Goal: Transaction & Acquisition: Purchase product/service

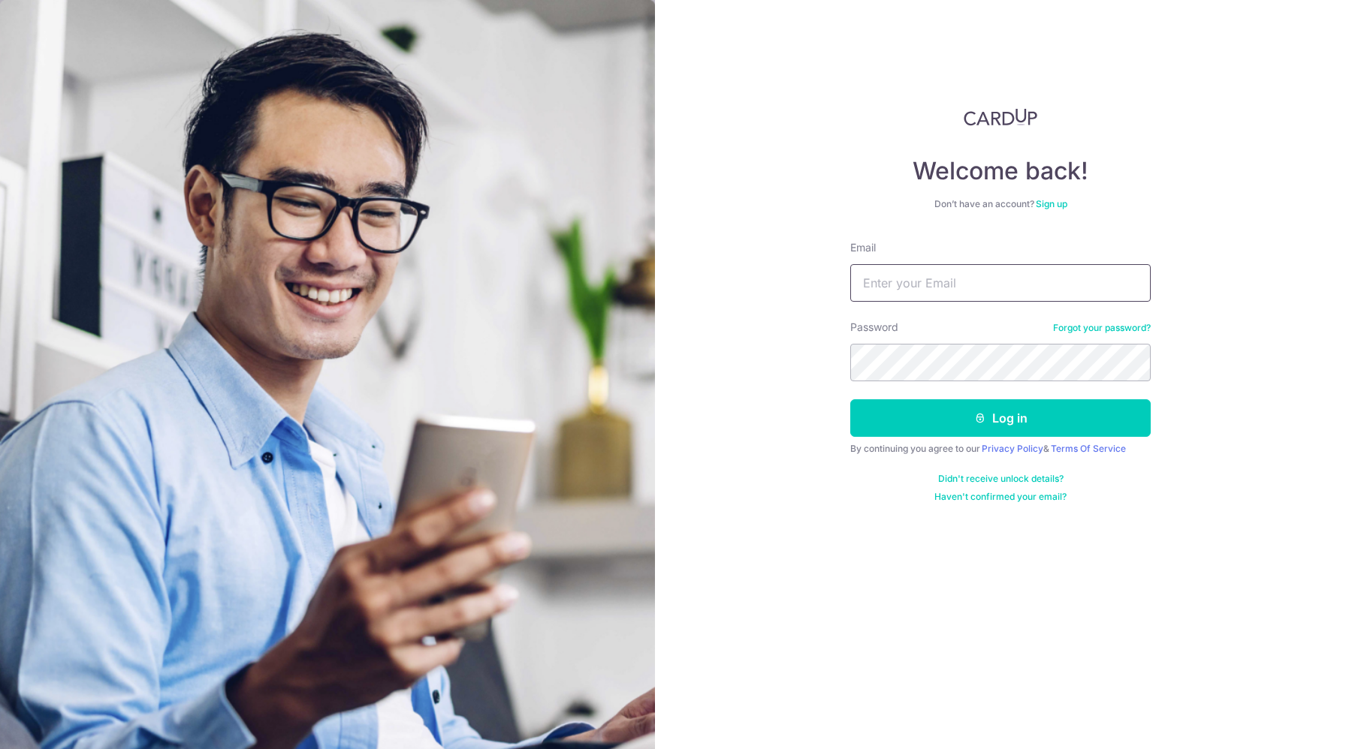
click at [876, 300] on input "Email" at bounding box center [1000, 283] width 300 height 38
type input "[EMAIL_ADDRESS][DOMAIN_NAME]"
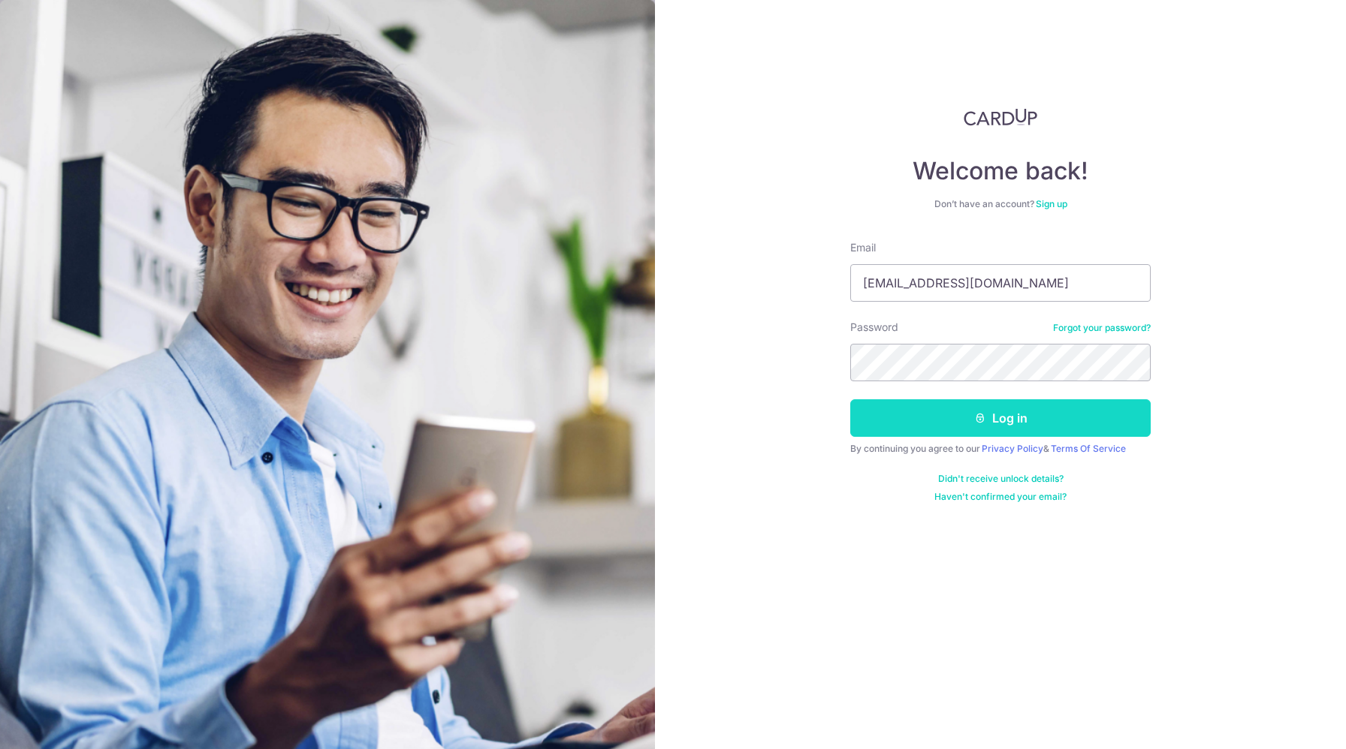
click at [953, 436] on button "Log in" at bounding box center [1000, 418] width 300 height 38
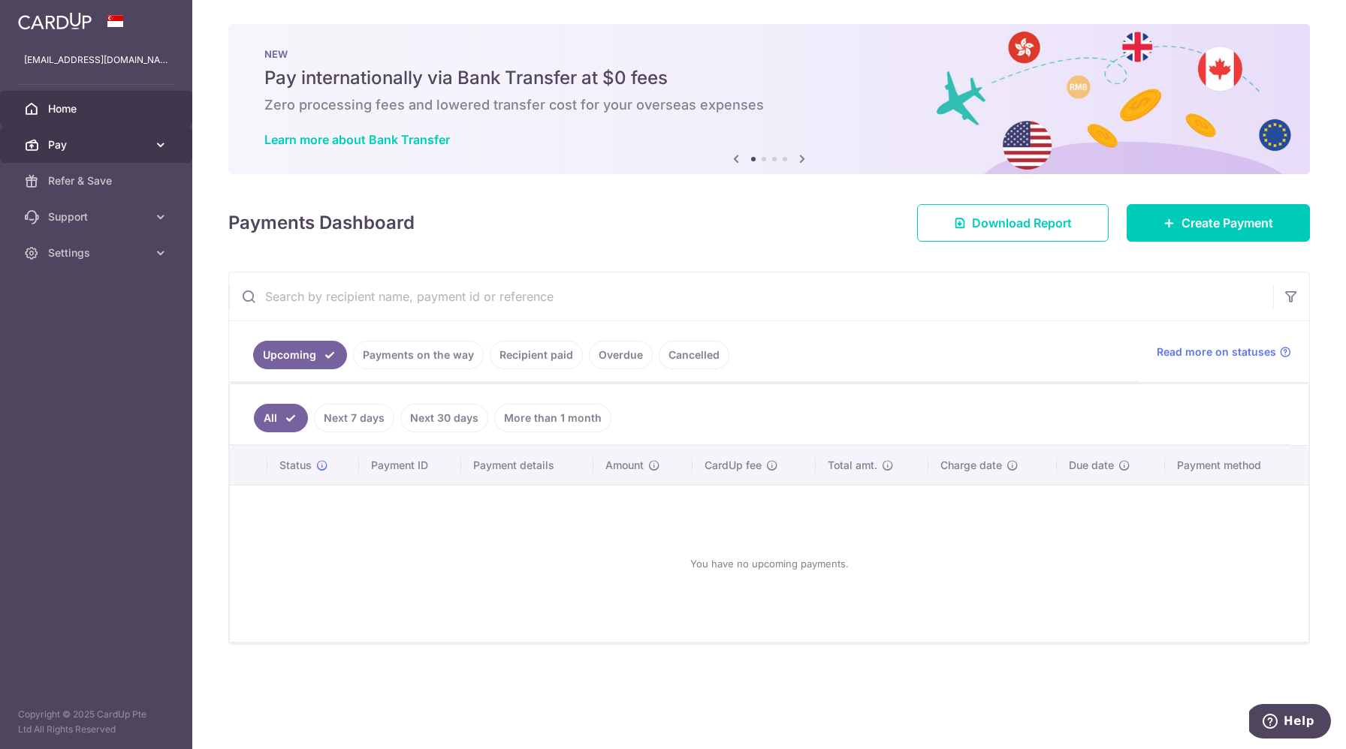
click at [138, 145] on span "Pay" at bounding box center [97, 144] width 99 height 15
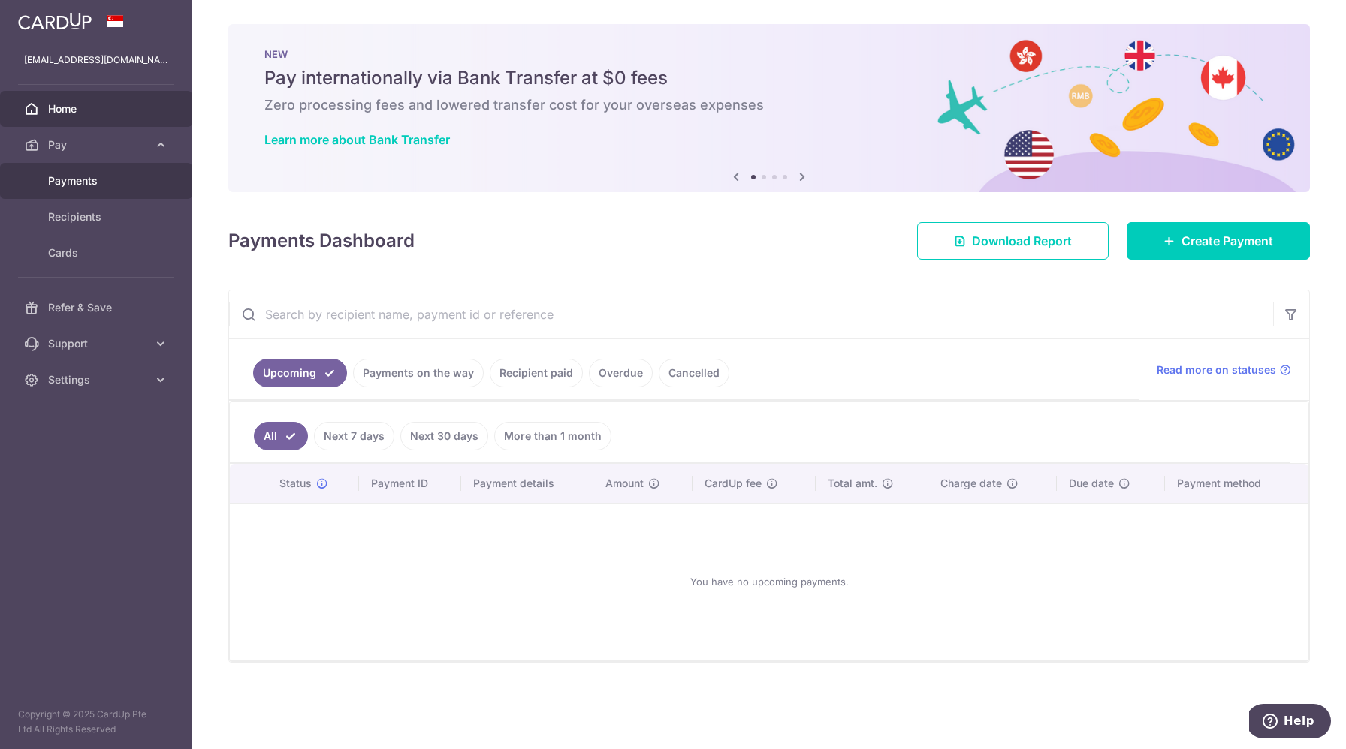
click at [122, 183] on span "Payments" at bounding box center [97, 180] width 99 height 15
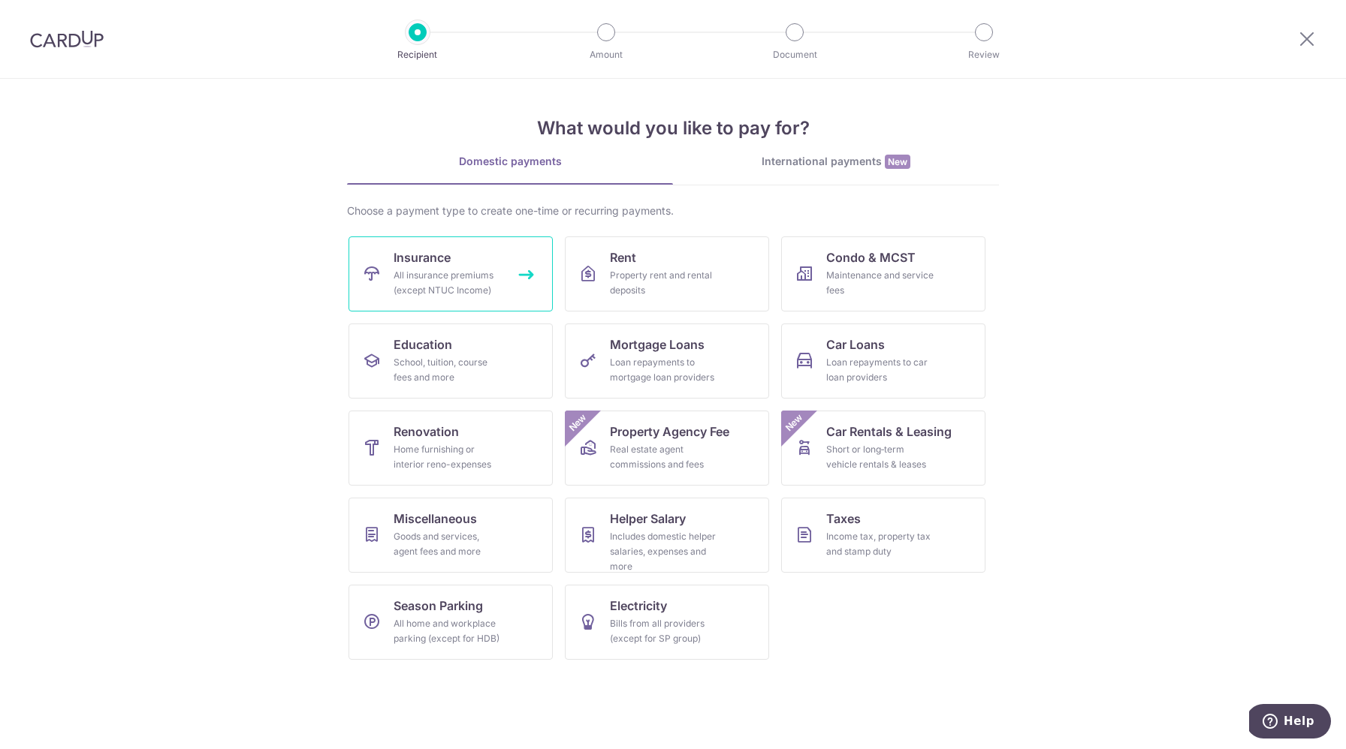
click at [466, 266] on link "Insurance All insurance premiums (except NTUC Income)" at bounding box center [450, 274] width 204 height 75
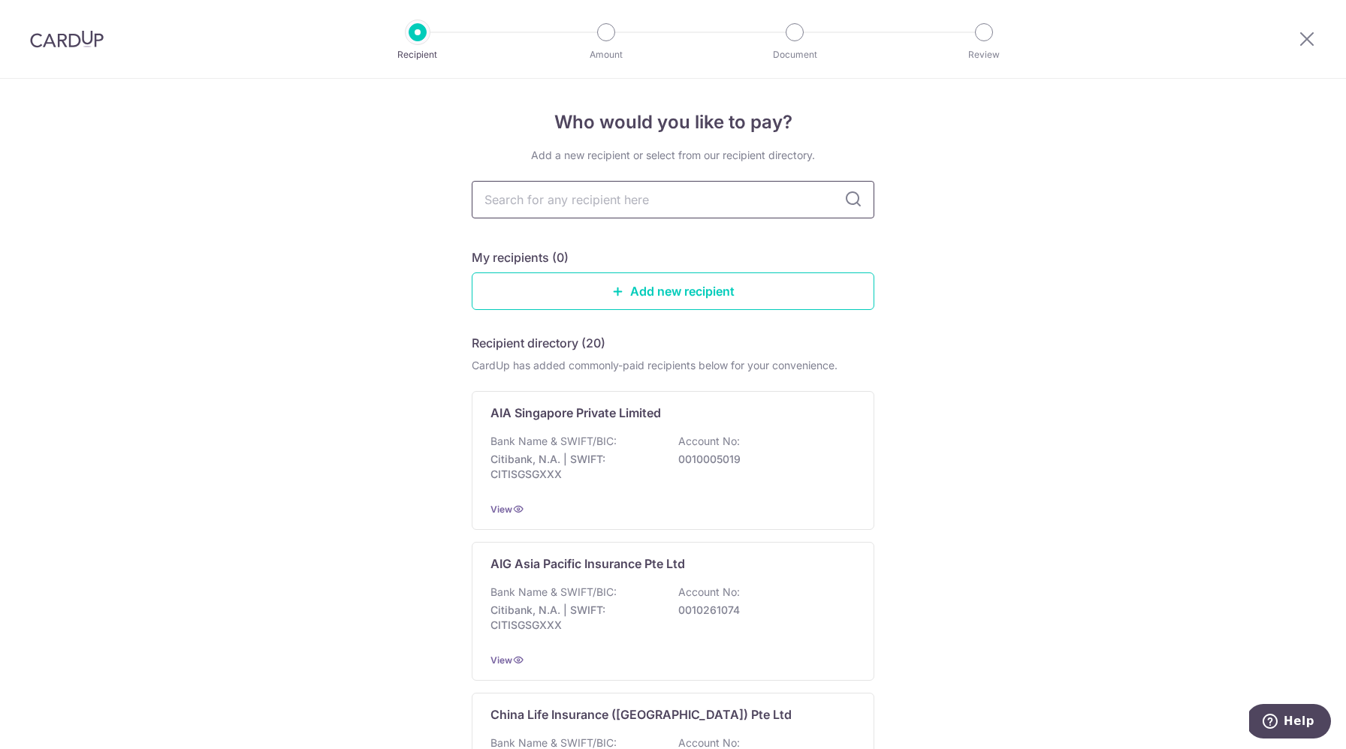
click at [556, 209] on input "text" at bounding box center [673, 200] width 402 height 38
click at [580, 423] on div "AIA Singapore Private Limited Bank Name & SWIFT/BIC: Citibank, N.A. | SWIFT: CI…" at bounding box center [673, 460] width 402 height 139
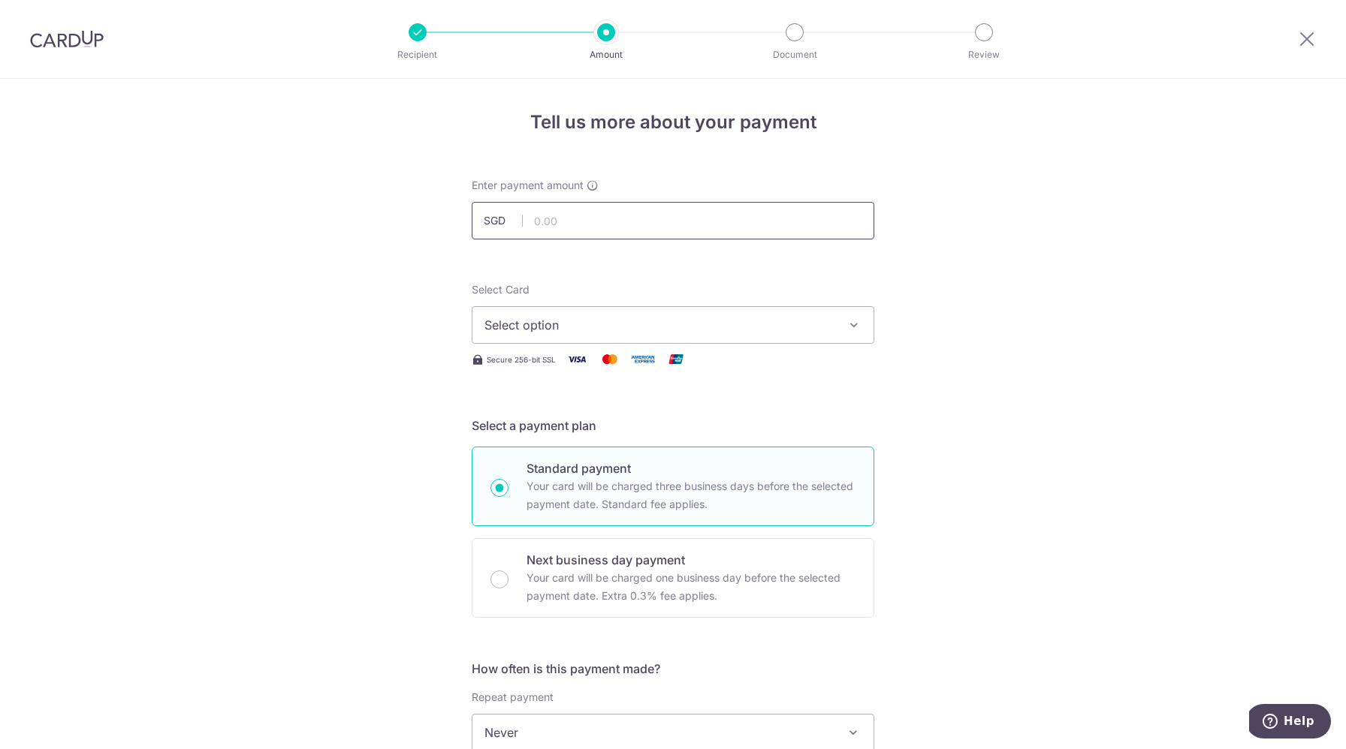
click at [578, 222] on input "text" at bounding box center [673, 221] width 402 height 38
drag, startPoint x: 1018, startPoint y: 297, endPoint x: 962, endPoint y: 358, distance: 83.4
click at [1018, 297] on div "Tell us more about your payment Enter payment amount SGD Select Card Select opt…" at bounding box center [673, 758] width 1346 height 1358
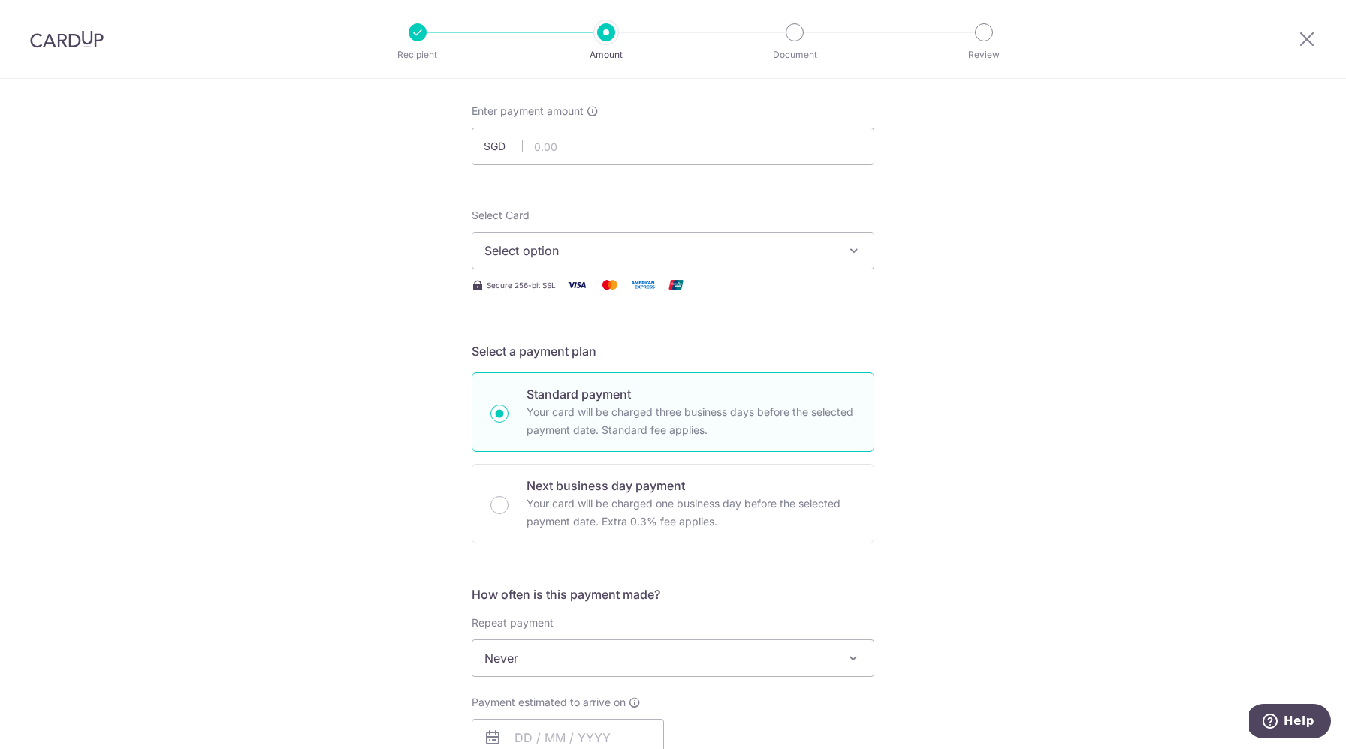
click at [715, 224] on div "Select Card Select option Add credit card Your Cards **** 5075" at bounding box center [673, 239] width 402 height 62
click at [675, 132] on input "text" at bounding box center [673, 147] width 402 height 38
type input "600.00"
click at [885, 242] on div "Tell us more about your payment Enter payment amount SGD 600.00 600.00 Select C…" at bounding box center [673, 684] width 1346 height 1358
click at [850, 258] on icon "button" at bounding box center [853, 250] width 15 height 15
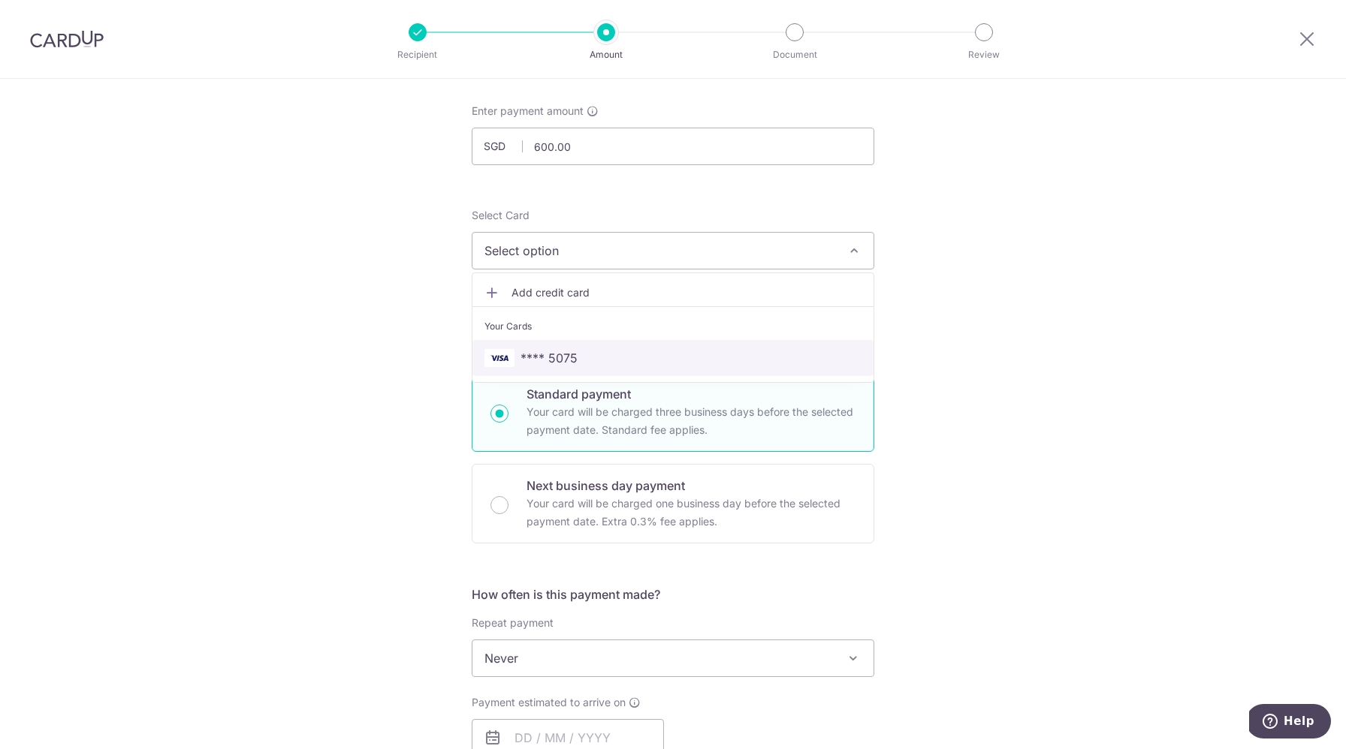
click at [771, 357] on span "**** 5075" at bounding box center [672, 358] width 377 height 18
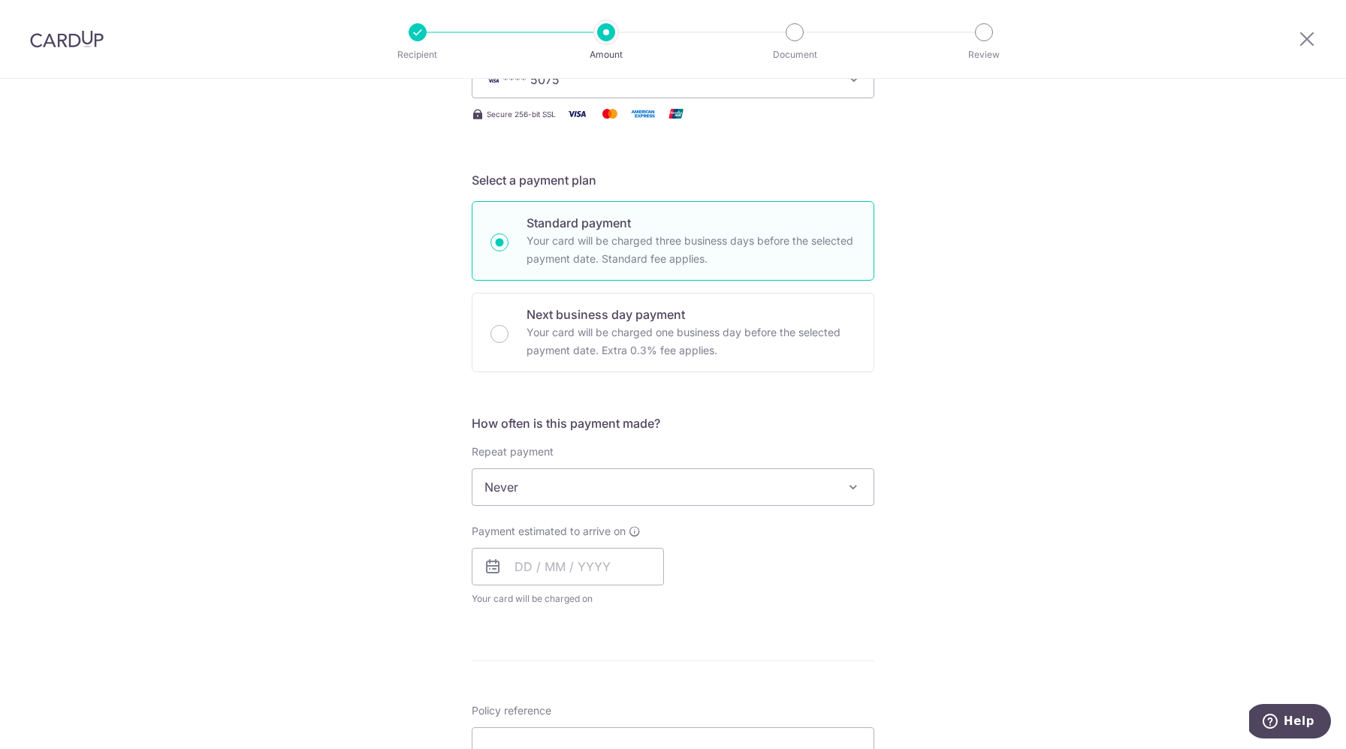
scroll to position [247, 0]
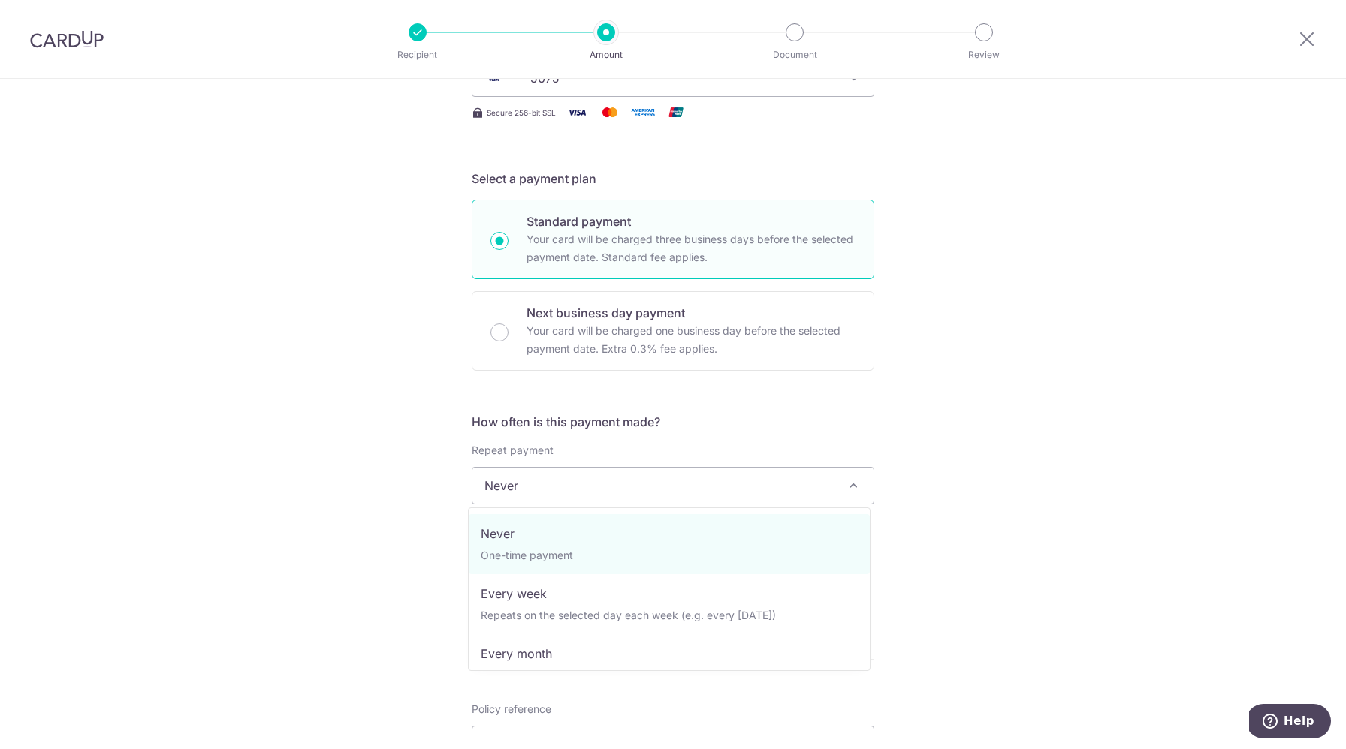
click at [835, 483] on span "Never" at bounding box center [672, 486] width 401 height 36
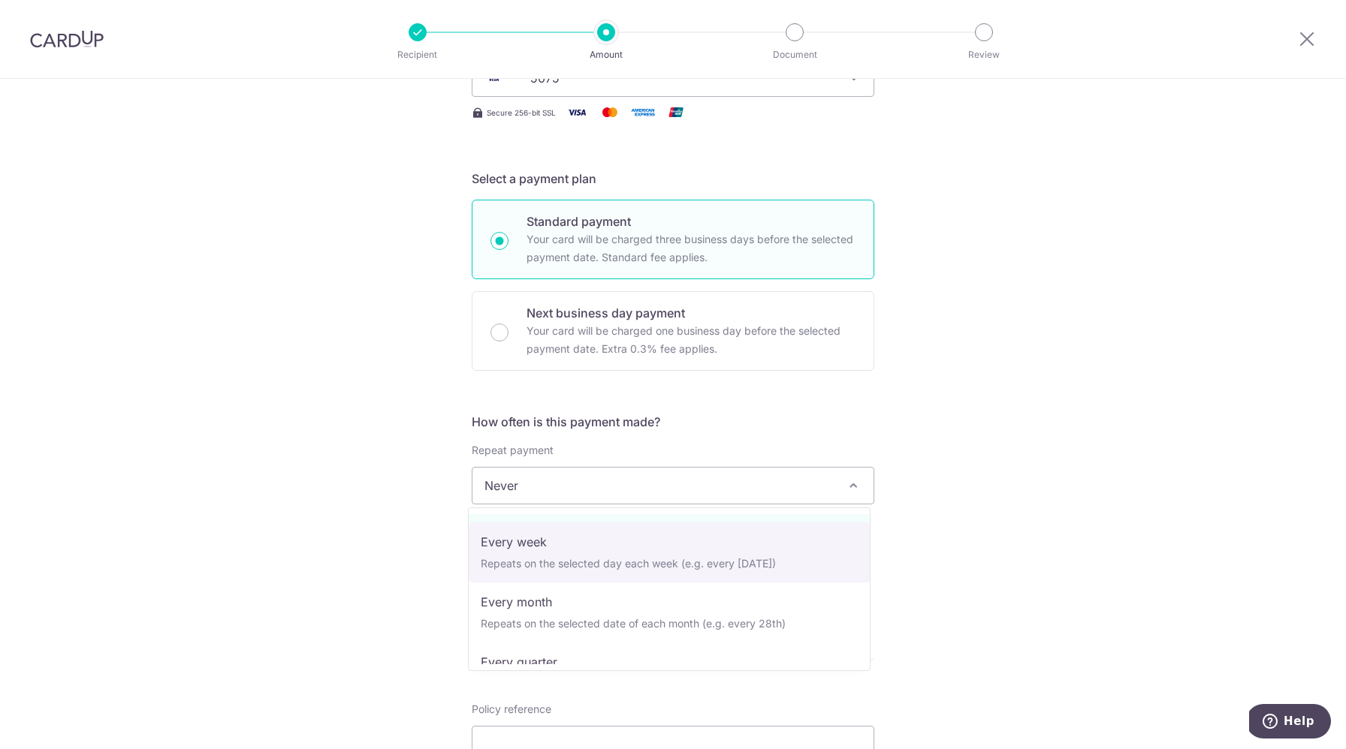
scroll to position [55, 0]
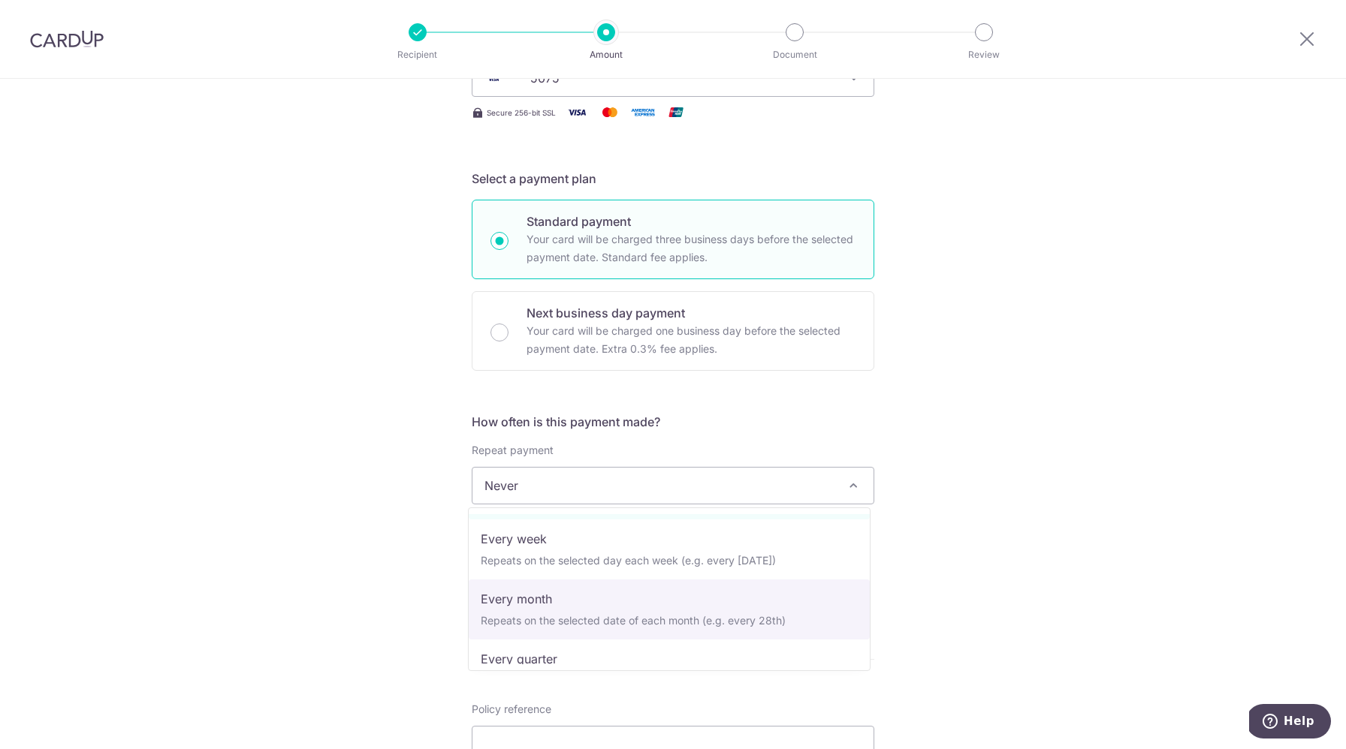
select select "3"
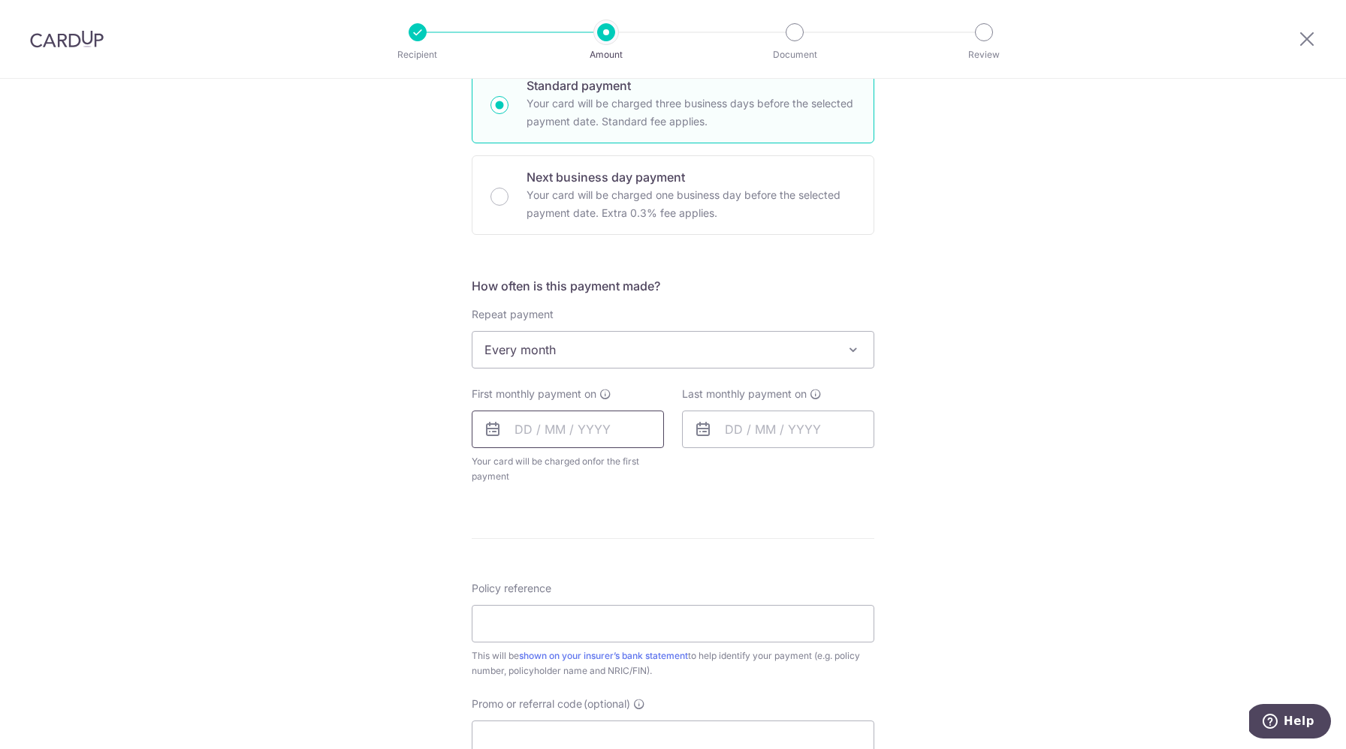
scroll to position [384, 0]
click at [515, 432] on input "text" at bounding box center [568, 428] width 192 height 38
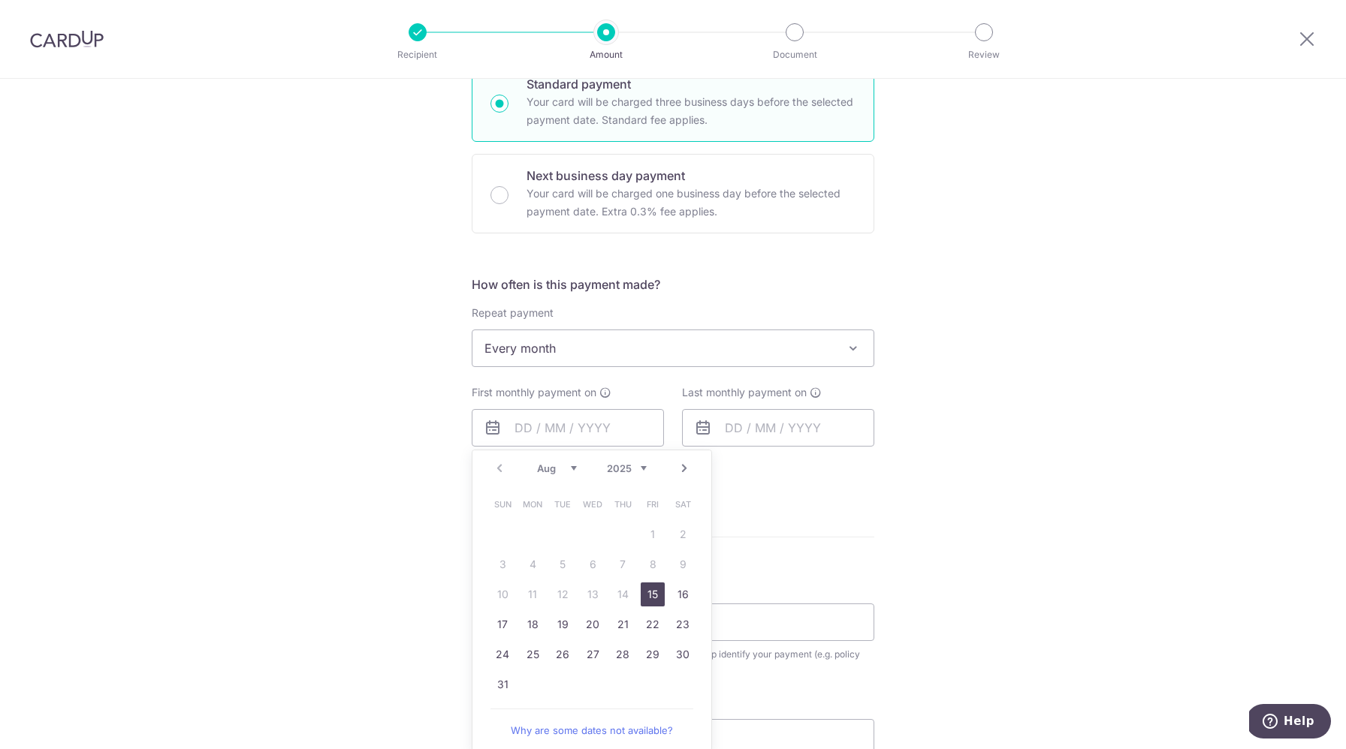
click at [641, 592] on link "15" at bounding box center [653, 595] width 24 height 24
type input "[DATE]"
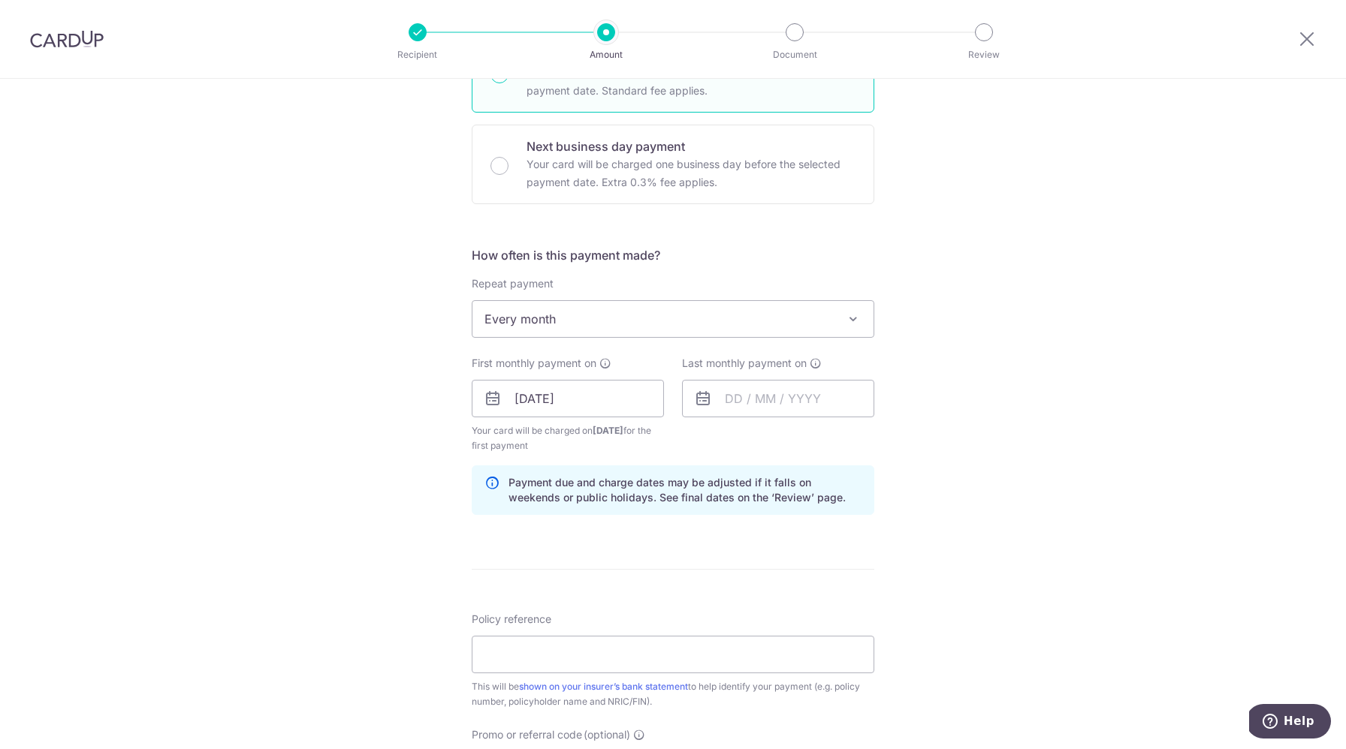
scroll to position [427, 0]
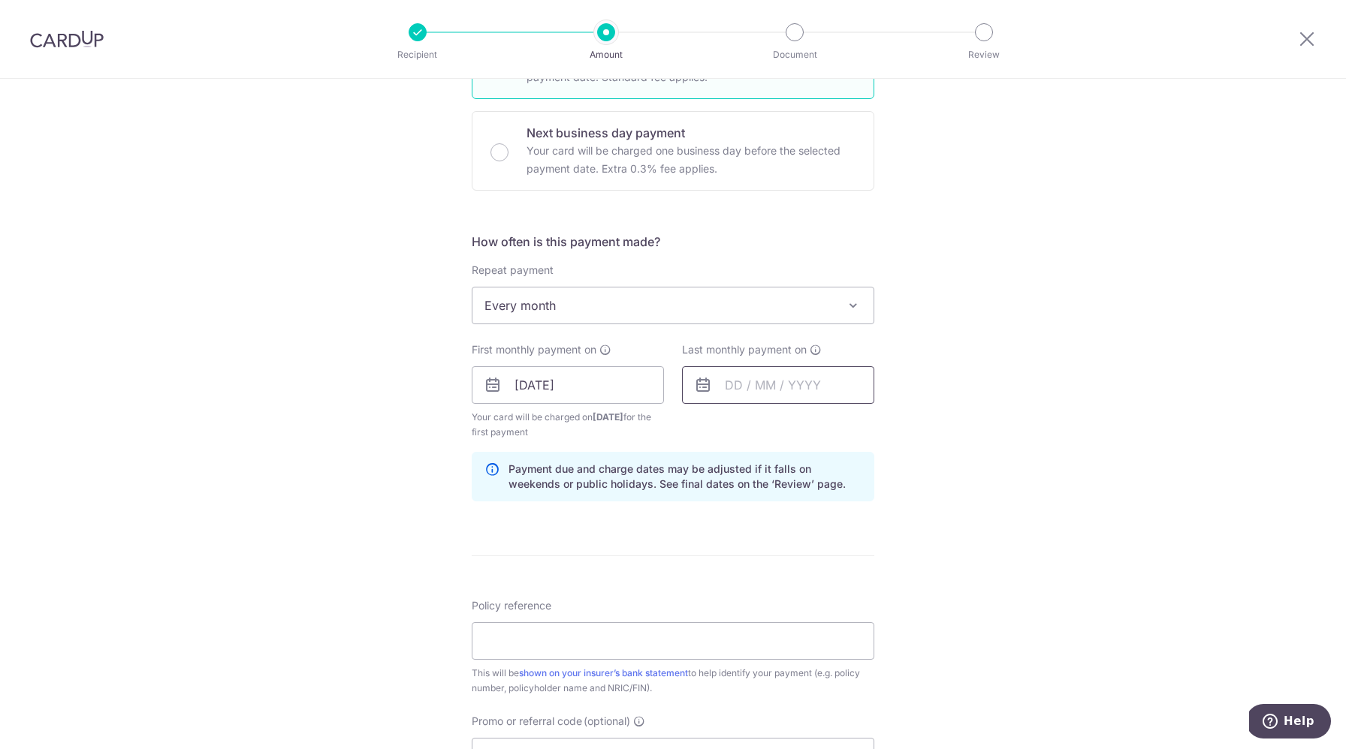
click at [734, 391] on input "text" at bounding box center [778, 385] width 192 height 38
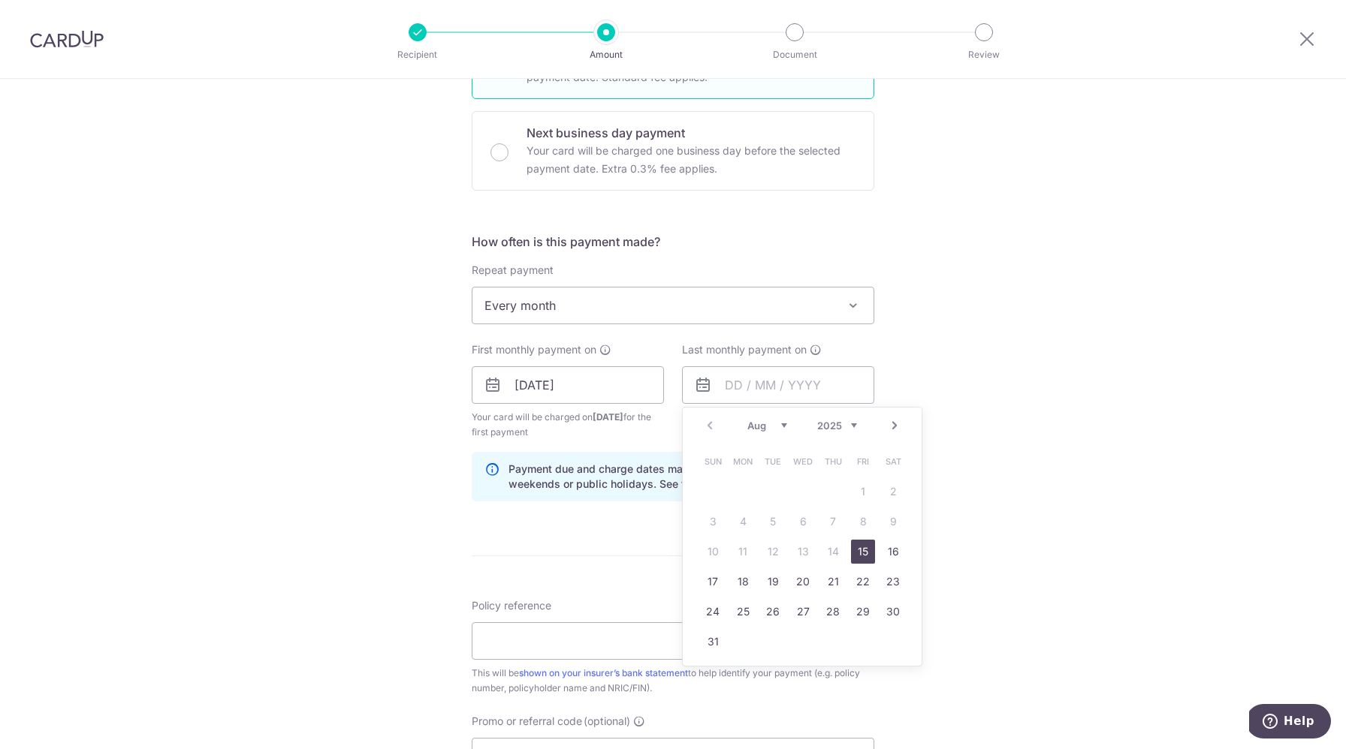
click at [885, 428] on link "Next" at bounding box center [894, 426] width 18 height 18
click at [854, 427] on div "Prev Next Aug Sep Oct Nov Dec 2025 2026 2027 2028 2029 2030 2031 2032 2033 2034…" at bounding box center [802, 426] width 239 height 36
click at [849, 427] on select "2025 2026 2027 2028 2029 2030 2031 2032 2033 2034 2035" at bounding box center [837, 426] width 40 height 12
click at [827, 520] on link "10" at bounding box center [833, 522] width 24 height 24
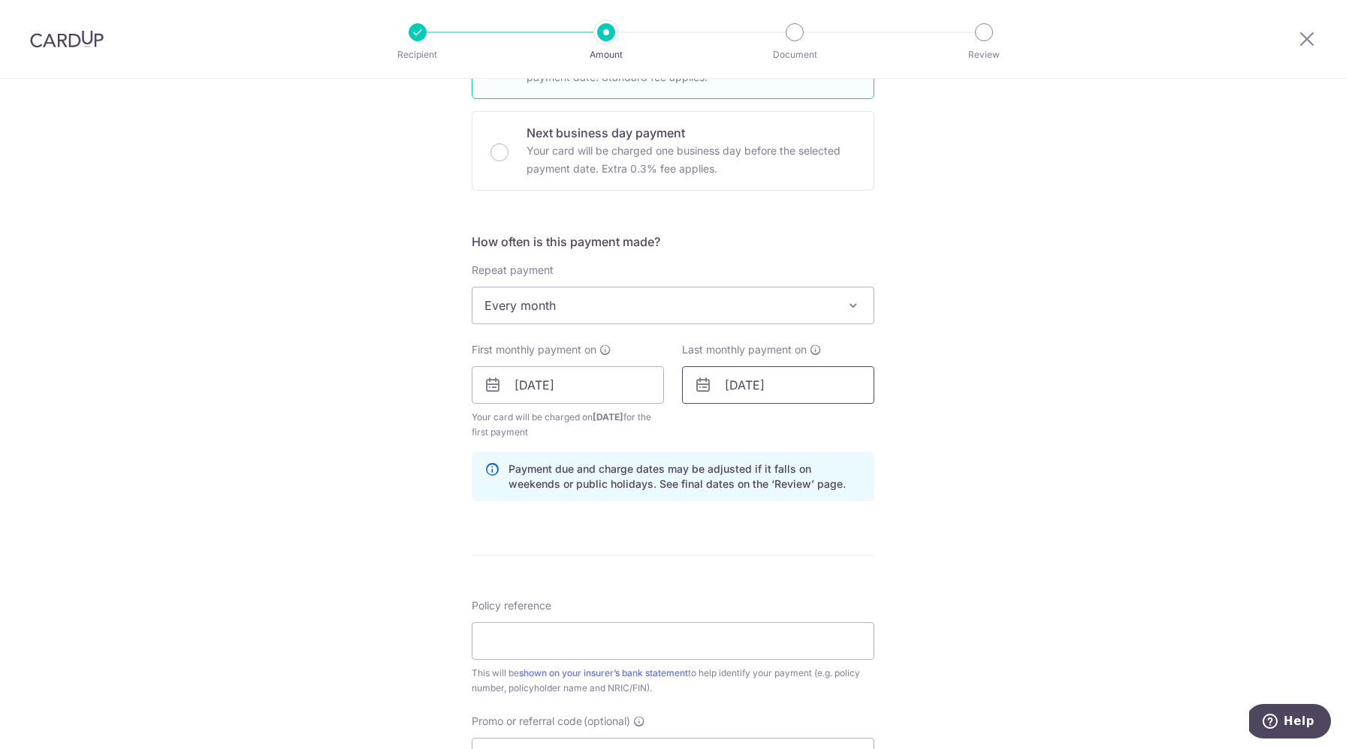
click at [818, 386] on input "10/09/2026" at bounding box center [778, 385] width 192 height 38
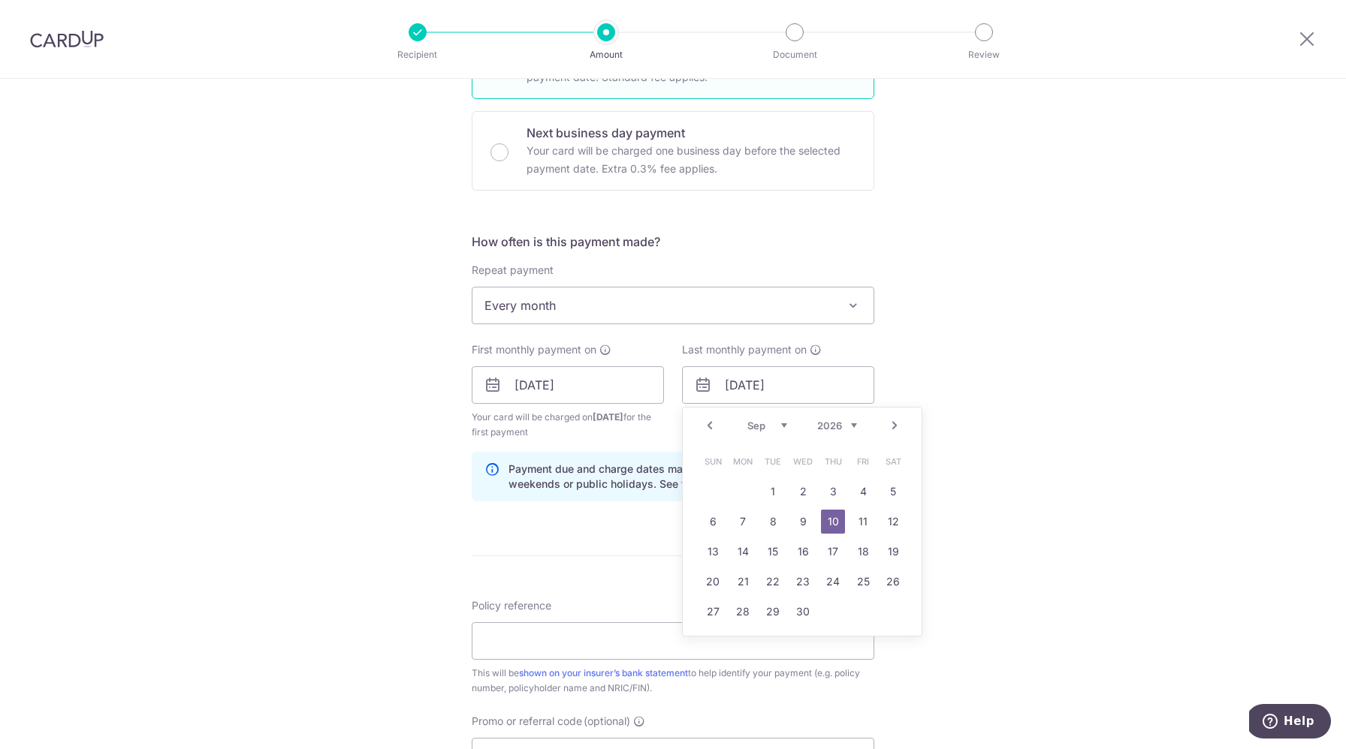
click at [715, 414] on div "Prev Next Jan Feb Mar Apr May Jun Jul Aug Sep Oct Nov Dec 2025 2026 2027 2028 2…" at bounding box center [802, 426] width 239 height 36
click at [707, 426] on link "Prev" at bounding box center [710, 426] width 18 height 18
click at [743, 552] on link "10" at bounding box center [743, 552] width 24 height 24
type input "10/08/2026"
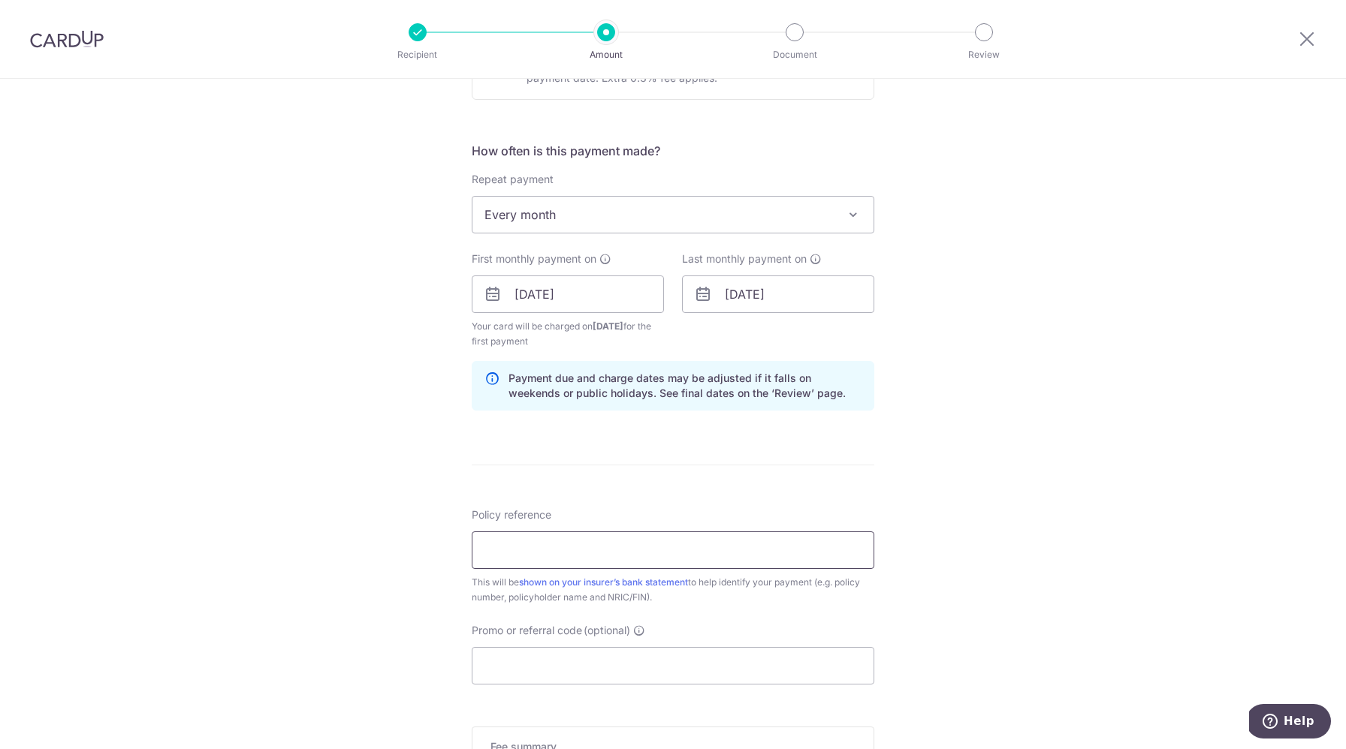
scroll to position [519, 0]
type input "U127699569"
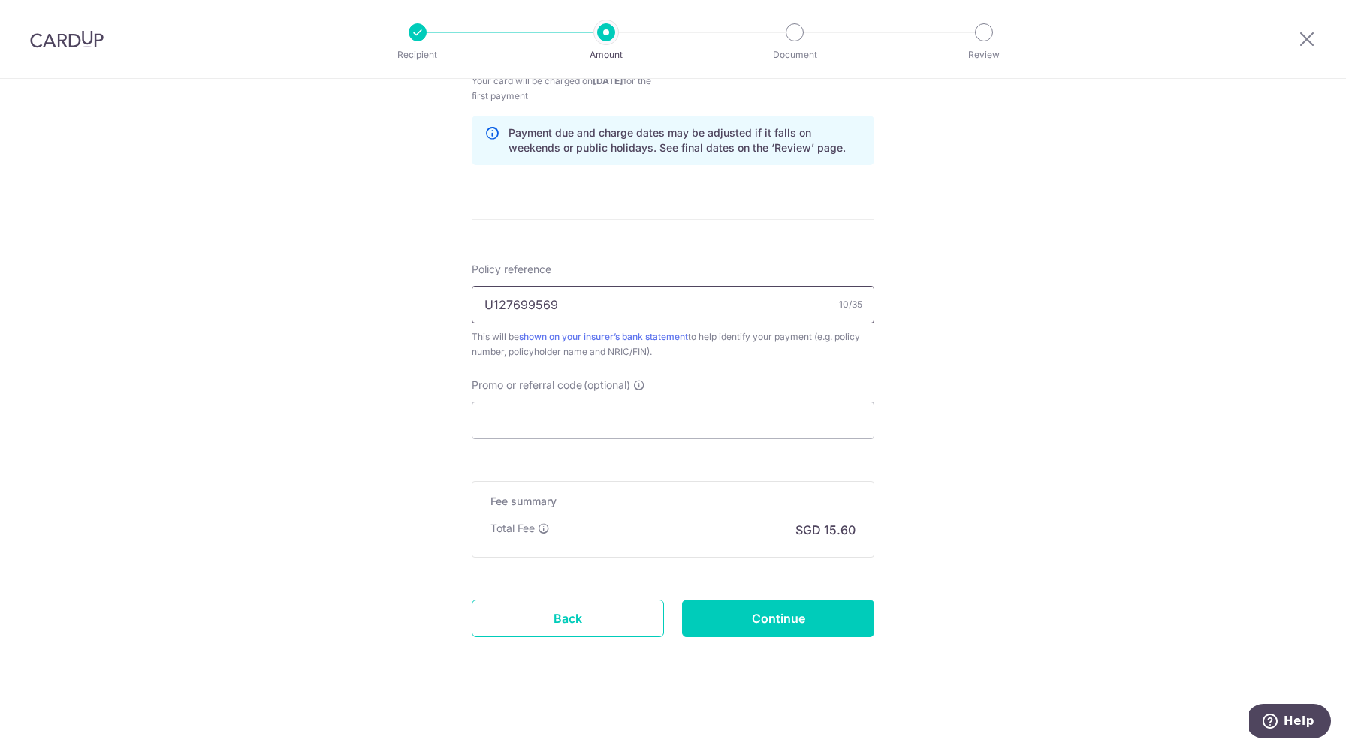
scroll to position [764, 0]
click at [460, 443] on div "Tell us more about your payment Enter payment amount SGD 600.00 600.00 Select C…" at bounding box center [673, 31] width 1346 height 1435
click at [590, 411] on input "Promo or referral code (optional)" at bounding box center [673, 420] width 402 height 38
click at [737, 637] on form "Enter payment amount SGD 600.00 600.00 Select Card **** 5075 Add credit card Yo…" at bounding box center [673, 46] width 402 height 1265
click at [737, 628] on input "Continue" at bounding box center [778, 618] width 192 height 38
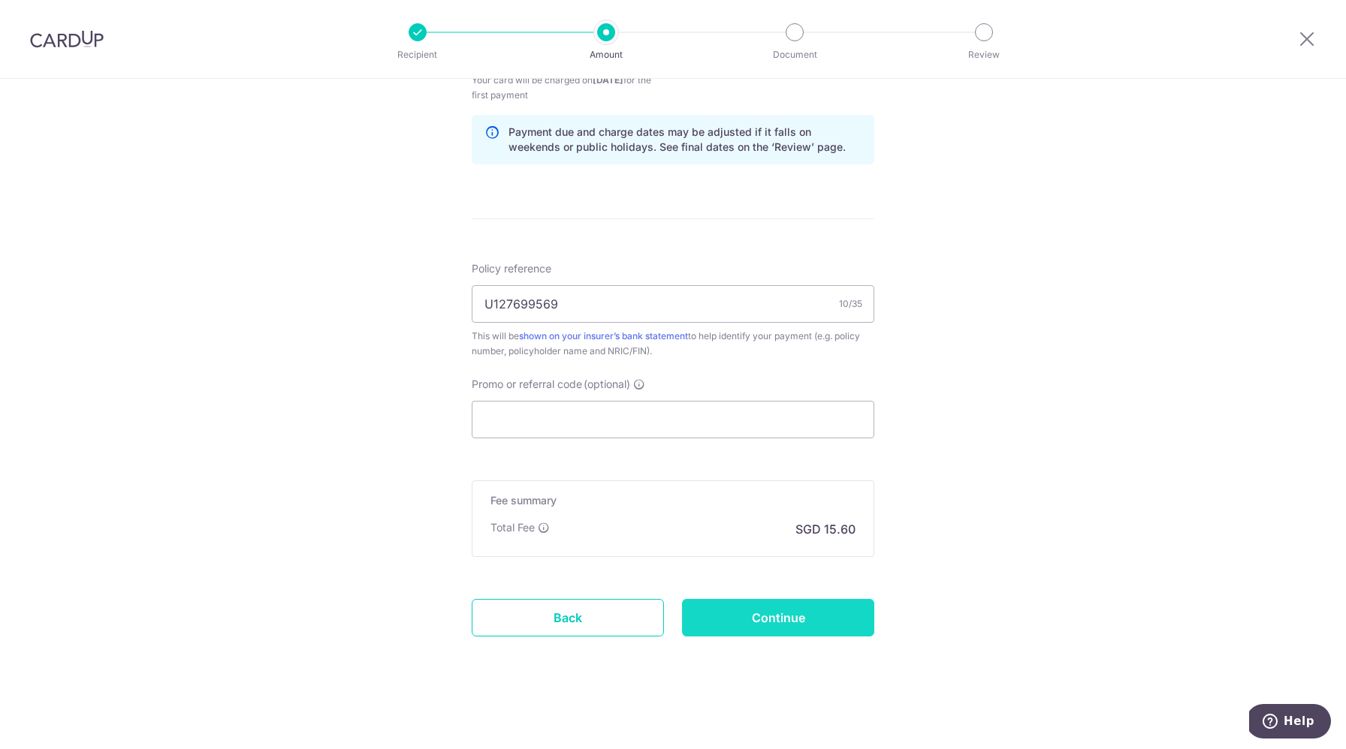
type input "Create Schedule"
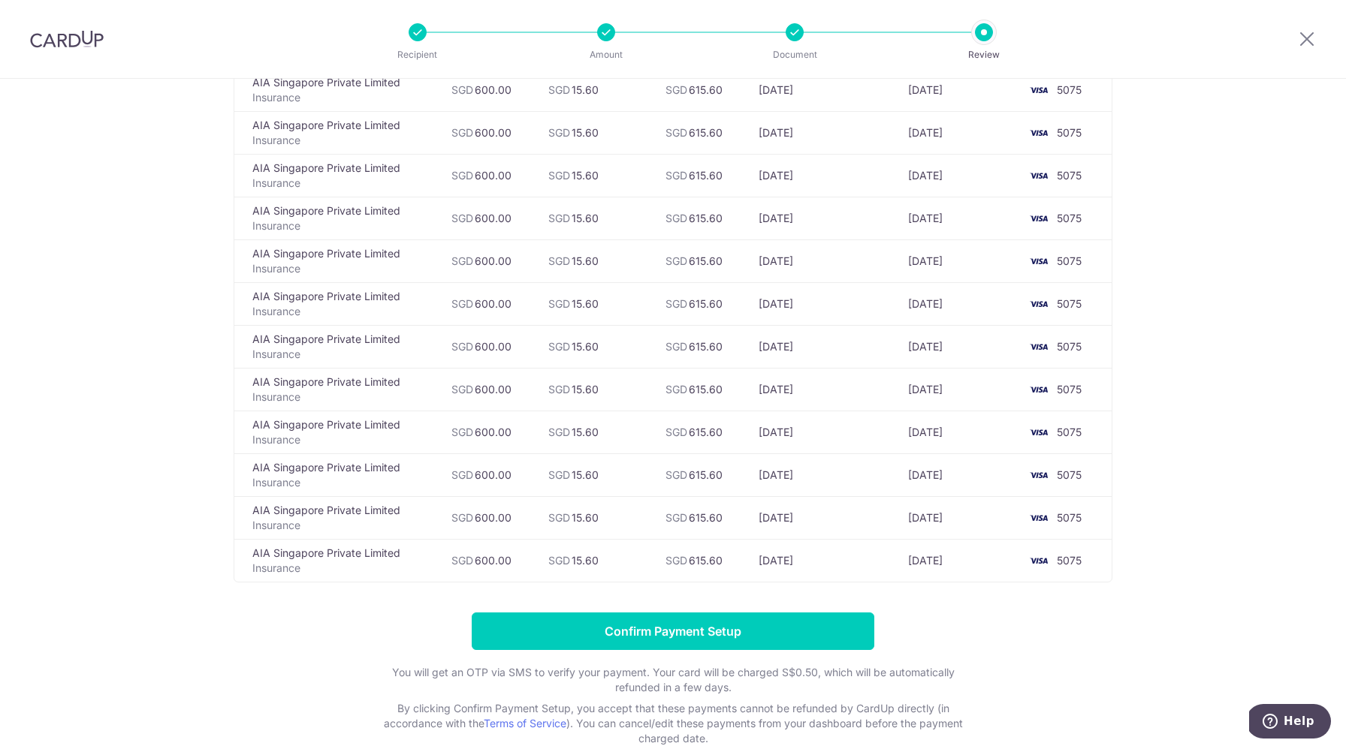
scroll to position [171, 0]
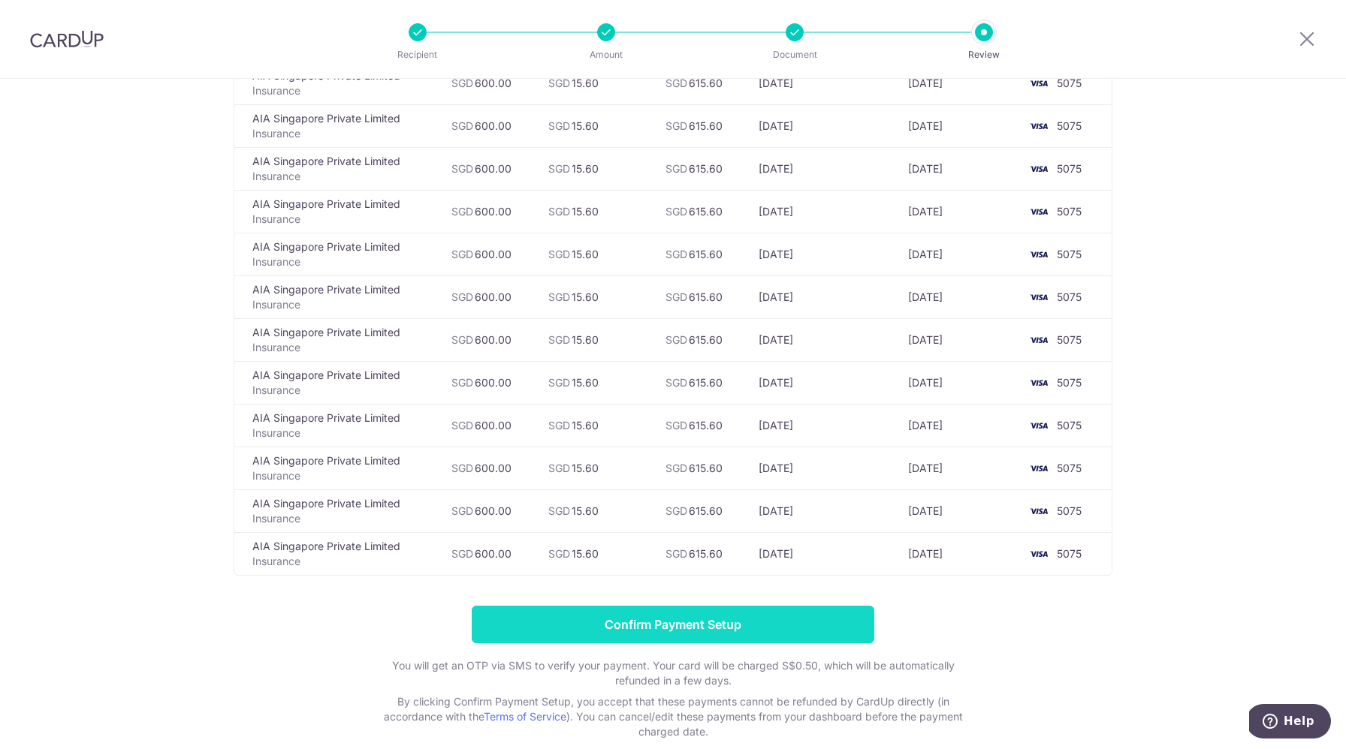
click at [717, 616] on input "Confirm Payment Setup" at bounding box center [673, 625] width 402 height 38
